Goal: Check status: Check status

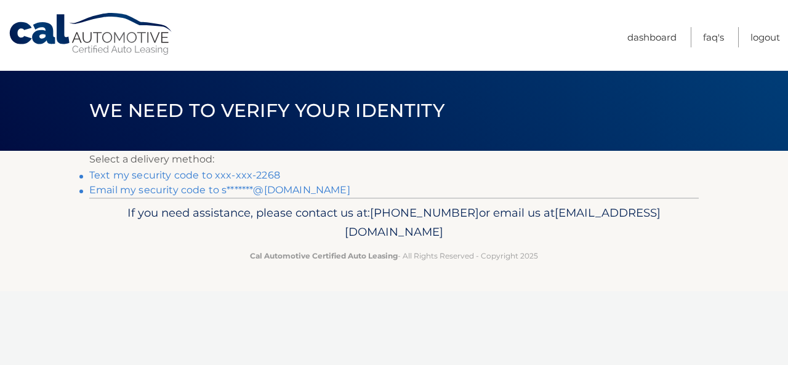
click at [217, 172] on link "Text my security code to xxx-xxx-2268" at bounding box center [184, 175] width 191 height 12
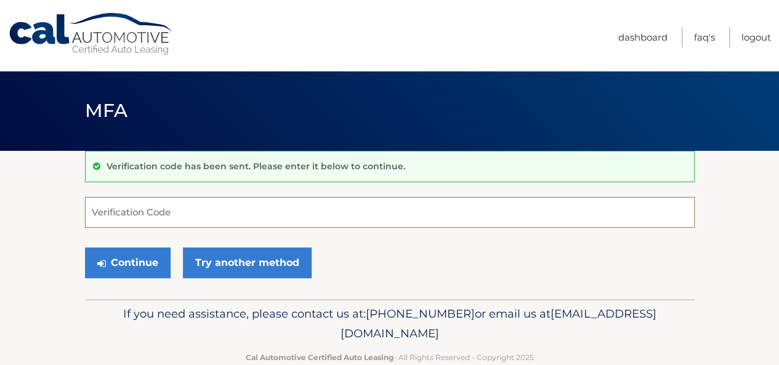
click at [190, 206] on input "Verification Code" at bounding box center [390, 212] width 610 height 31
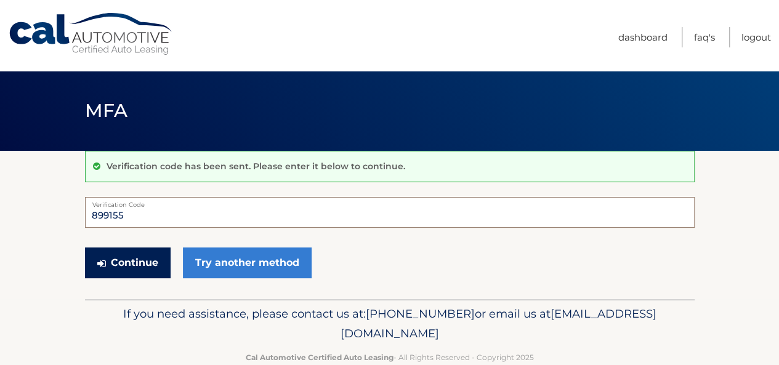
type input "899155"
click at [134, 260] on button "Continue" at bounding box center [128, 263] width 86 height 31
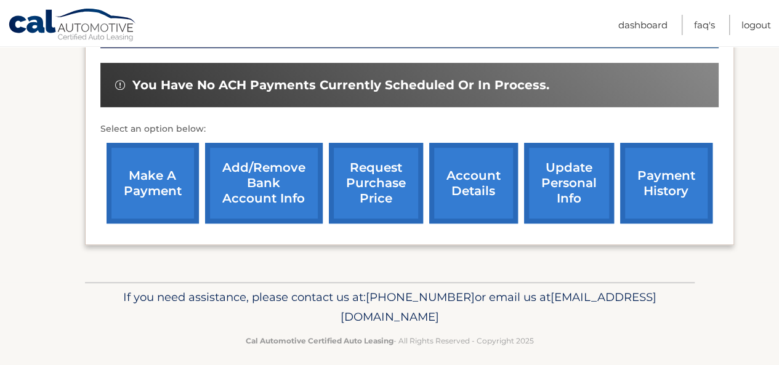
scroll to position [373, 0]
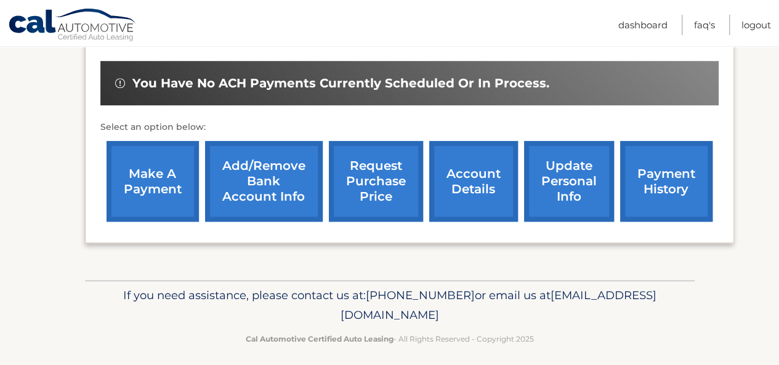
click at [640, 176] on link "payment history" at bounding box center [666, 181] width 92 height 81
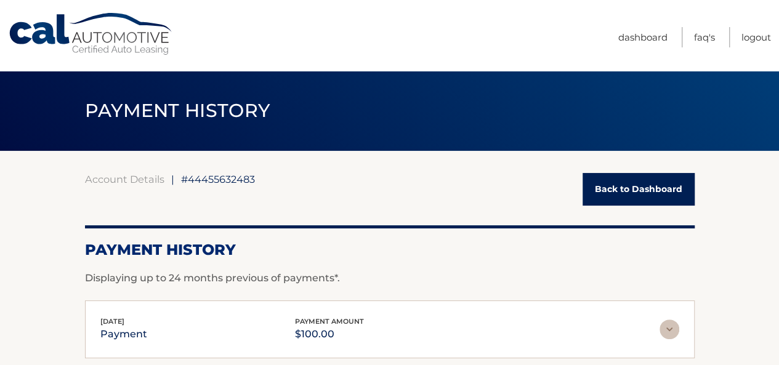
click at [625, 188] on link "Back to Dashboard" at bounding box center [639, 189] width 112 height 33
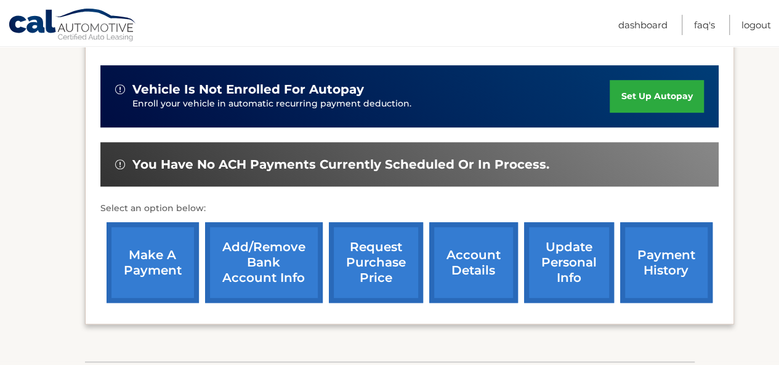
scroll to position [292, 0]
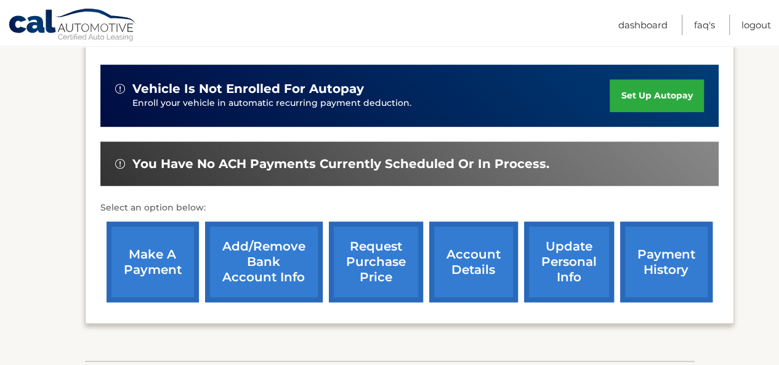
click at [472, 268] on link "account details" at bounding box center [473, 262] width 89 height 81
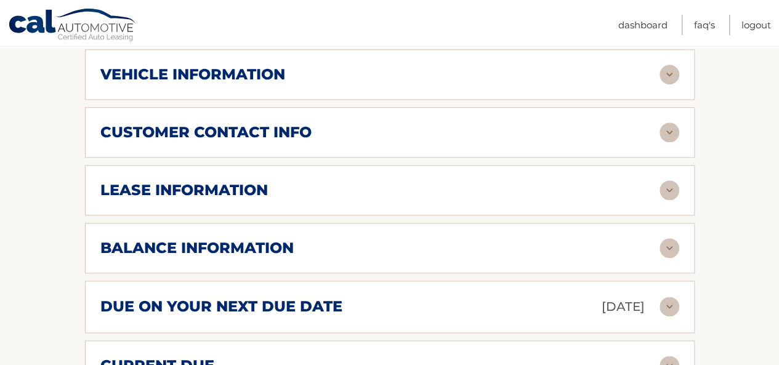
scroll to position [597, 0]
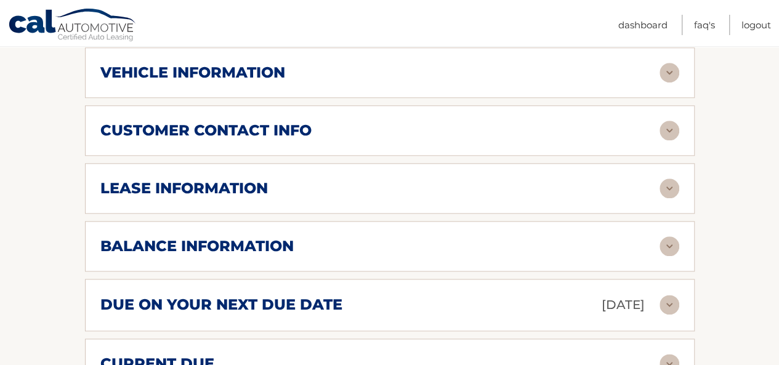
click at [666, 247] on img at bounding box center [670, 246] width 20 height 20
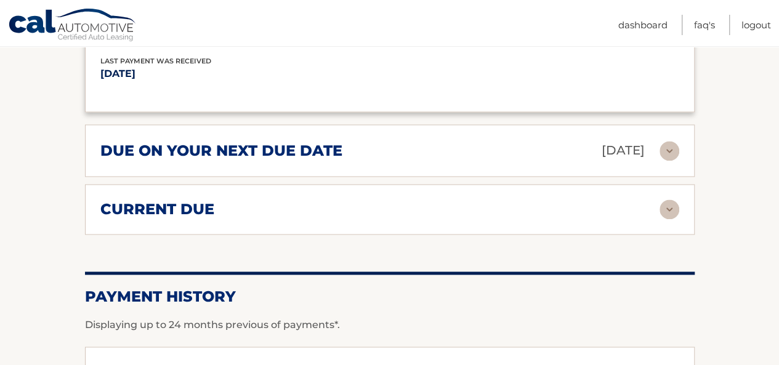
scroll to position [929, 0]
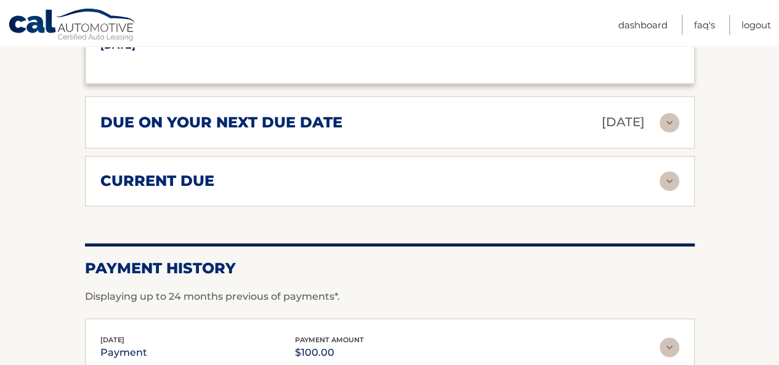
click at [498, 124] on div "due on your next due date Sep 19, 2025" at bounding box center [379, 122] width 559 height 22
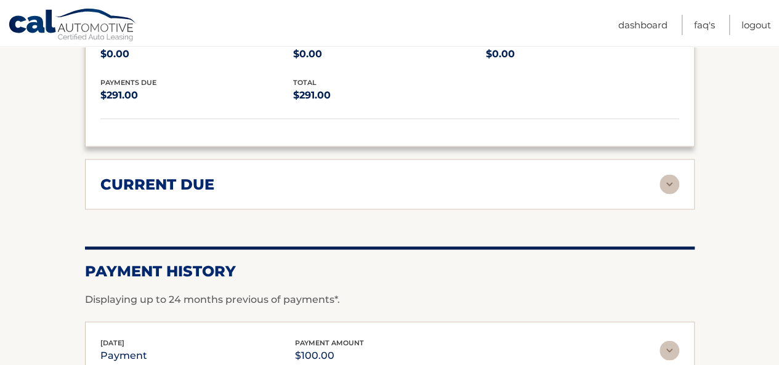
scroll to position [964, 0]
